Goal: Navigation & Orientation: Understand site structure

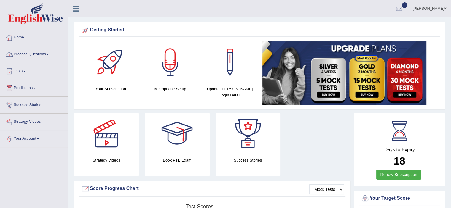
click at [49, 54] on span at bounding box center [48, 54] width 2 height 1
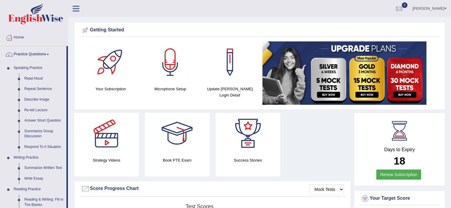
click at [49, 54] on span at bounding box center [48, 54] width 2 height 1
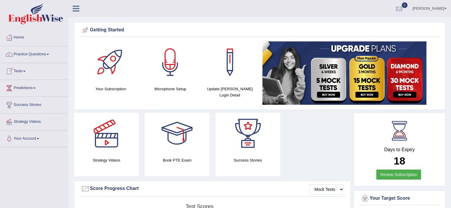
click at [25, 70] on link "Tests" at bounding box center [34, 70] width 68 height 15
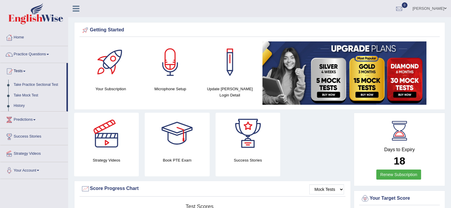
click at [25, 70] on link "Tests" at bounding box center [33, 70] width 66 height 15
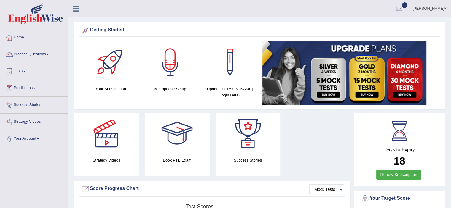
click at [31, 88] on link "Predictions" at bounding box center [34, 87] width 68 height 15
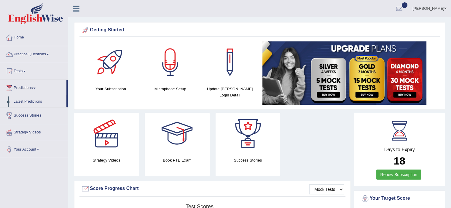
click at [31, 88] on link "Predictions" at bounding box center [33, 87] width 66 height 15
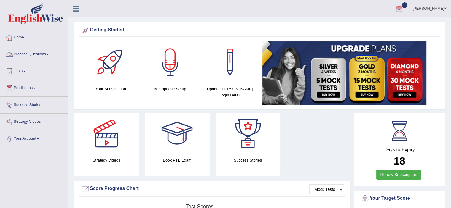
click at [46, 54] on link "Practice Questions" at bounding box center [34, 53] width 68 height 15
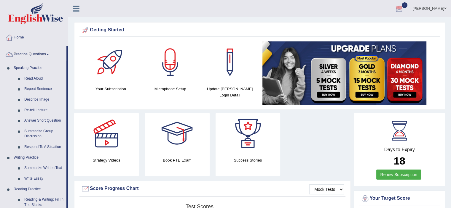
click at [46, 54] on link "Practice Questions" at bounding box center [33, 53] width 66 height 15
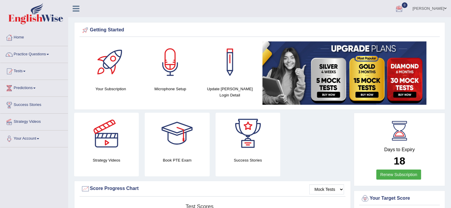
click at [36, 88] on span at bounding box center [34, 88] width 2 height 1
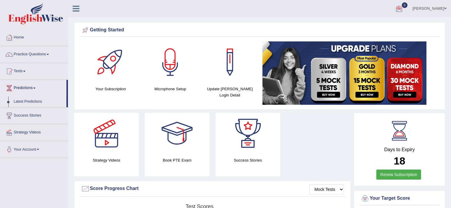
click at [36, 88] on span at bounding box center [34, 88] width 2 height 1
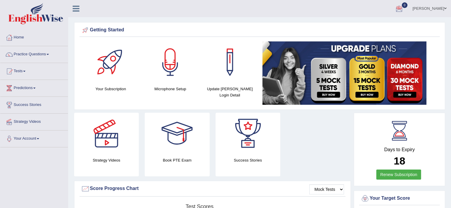
click at [49, 55] on span at bounding box center [48, 54] width 2 height 1
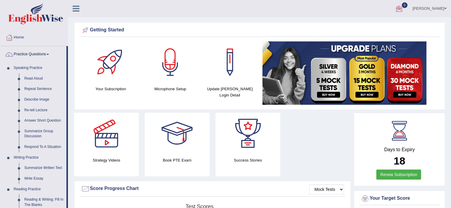
click at [49, 55] on span at bounding box center [48, 54] width 2 height 1
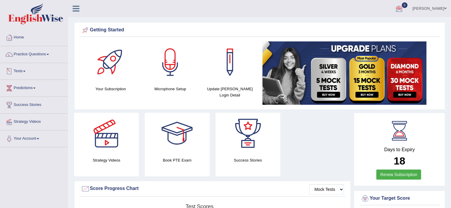
click at [29, 71] on link "Tests" at bounding box center [34, 70] width 68 height 15
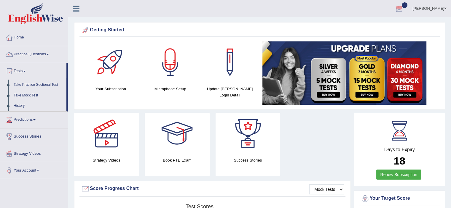
click at [29, 71] on link "Tests" at bounding box center [33, 70] width 66 height 15
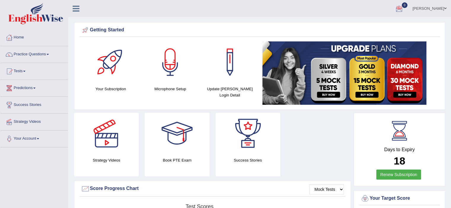
click at [32, 88] on link "Predictions" at bounding box center [34, 87] width 68 height 15
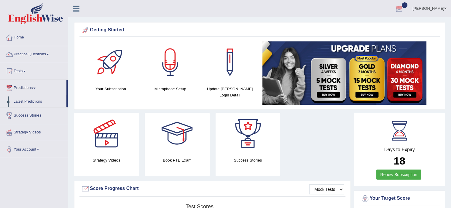
click at [32, 88] on link "Predictions" at bounding box center [33, 87] width 66 height 15
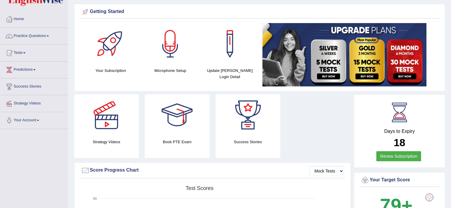
scroll to position [17, 0]
